Goal: Browse casually

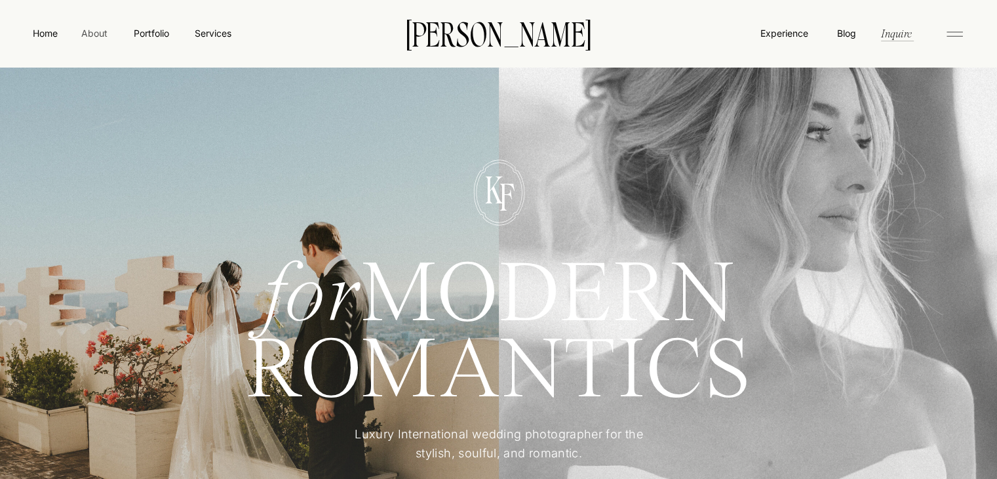
click at [94, 33] on nav "About" at bounding box center [94, 32] width 30 height 13
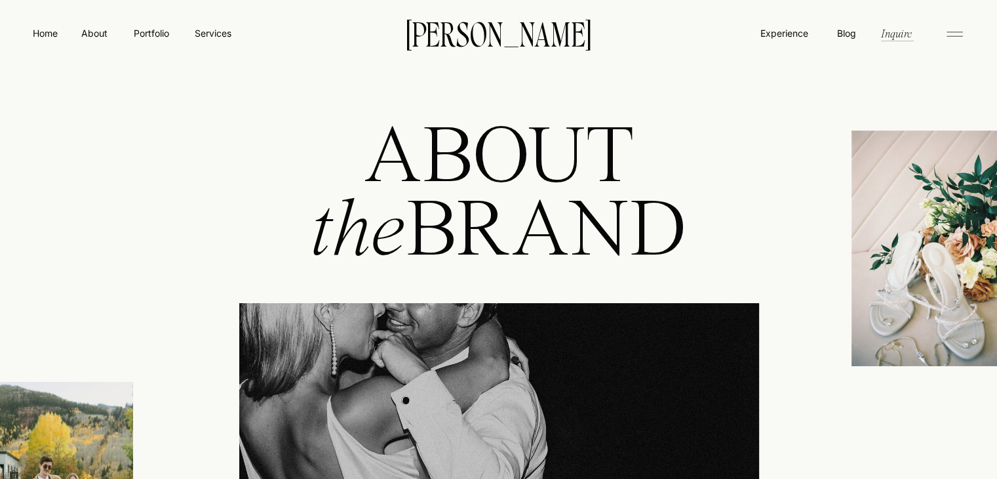
click at [523, 161] on h1 "ABOUT the BRAND" at bounding box center [498, 220] width 473 height 194
click at [157, 31] on nav "Portfolio" at bounding box center [151, 33] width 47 height 14
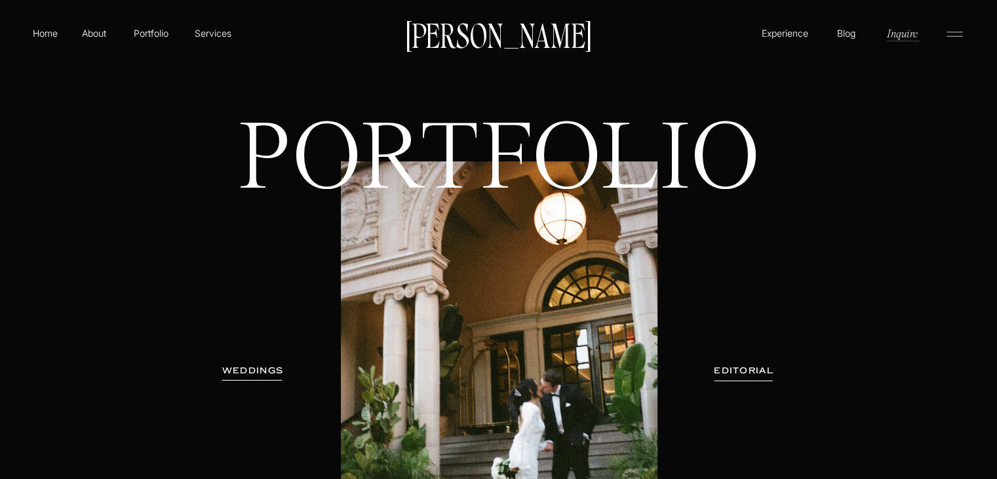
click at [259, 370] on h3 "WEDDINGS" at bounding box center [253, 370] width 83 height 13
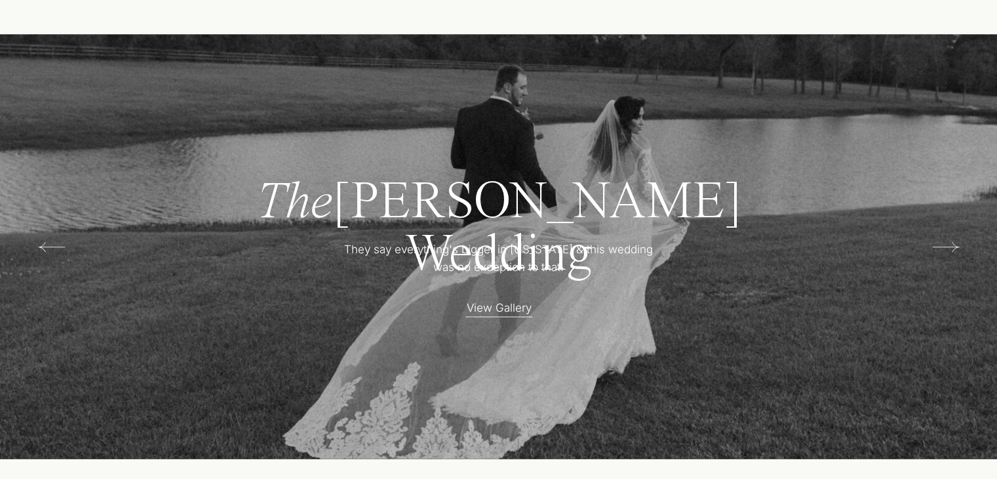
scroll to position [2557, 0]
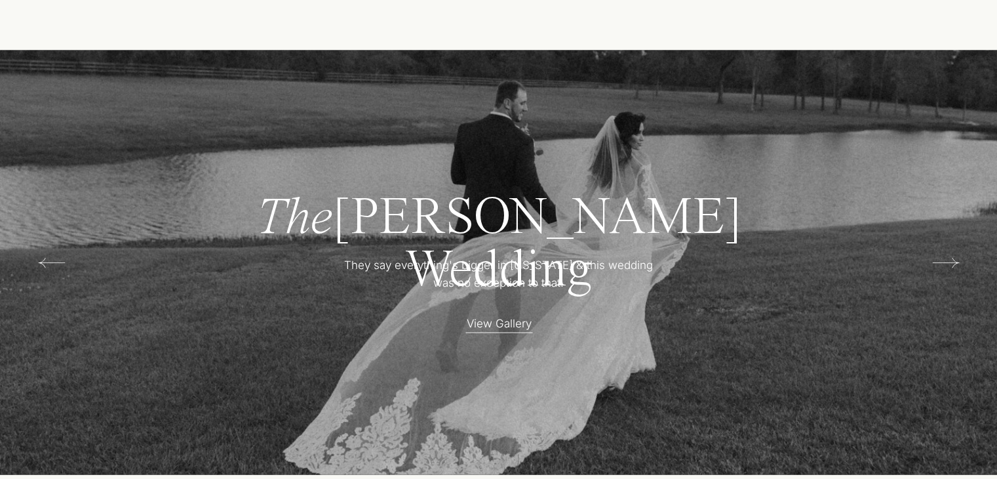
click at [489, 325] on p "View Gallery" at bounding box center [499, 322] width 115 height 14
